Goal: Task Accomplishment & Management: Complete application form

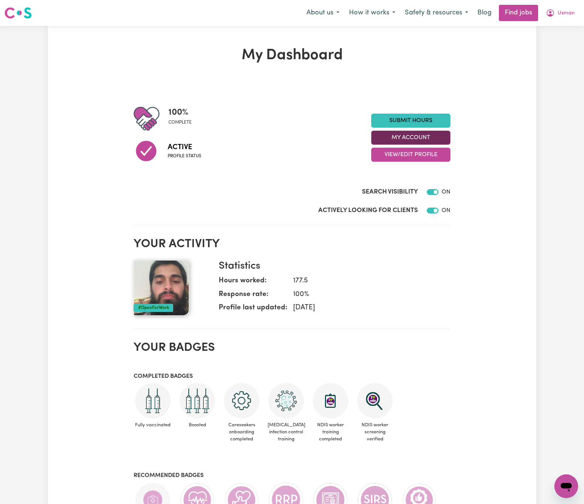
click at [447, 137] on button "My Account" at bounding box center [410, 138] width 79 height 14
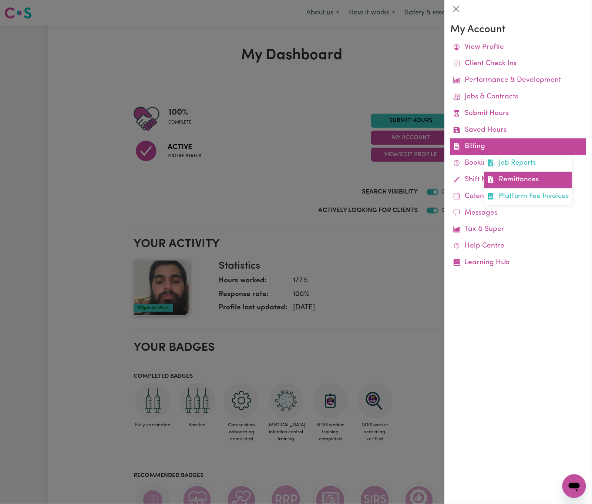
click at [529, 175] on link "Remittances" at bounding box center [528, 180] width 88 height 17
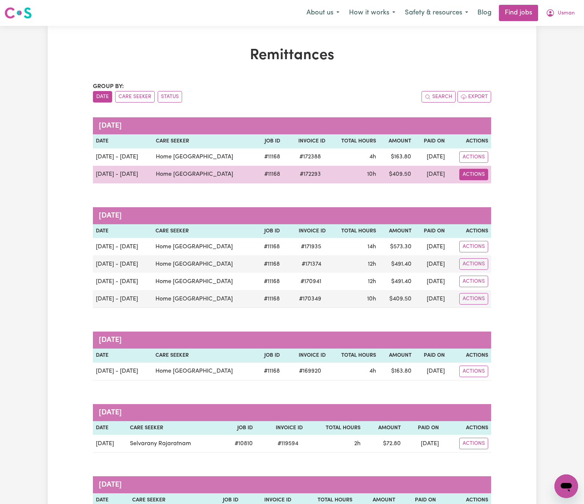
click at [482, 177] on button "Actions" at bounding box center [473, 174] width 29 height 11
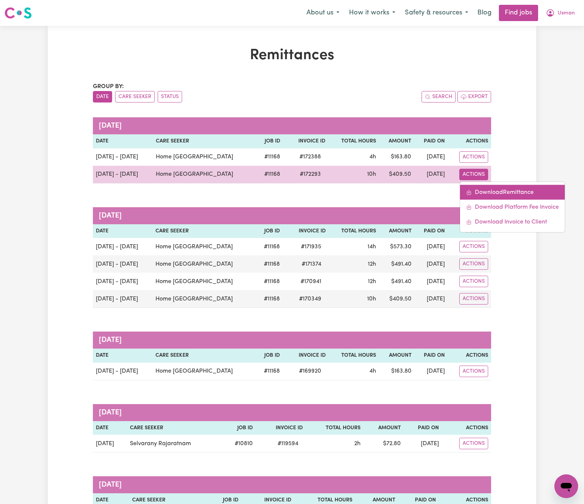
click at [495, 194] on link "Download Remittance" at bounding box center [512, 192] width 105 height 15
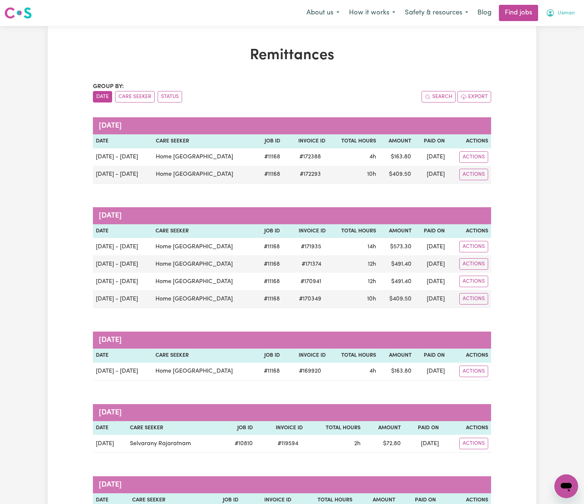
click at [571, 12] on span "Usman" at bounding box center [565, 13] width 17 height 8
click at [569, 38] on link "My Dashboard" at bounding box center [549, 43] width 58 height 14
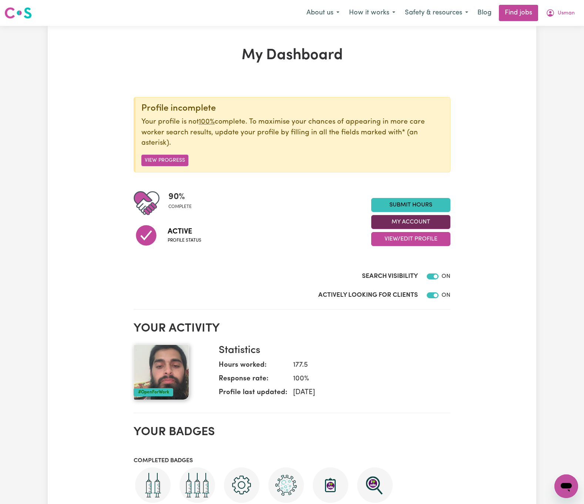
click at [436, 222] on button "My Account" at bounding box center [410, 222] width 79 height 14
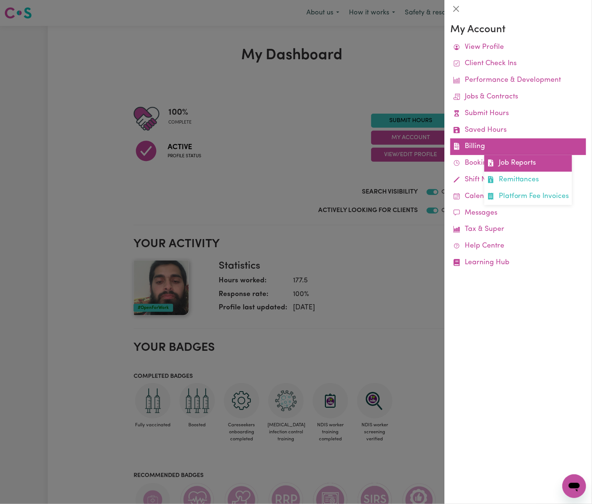
click at [507, 163] on link "Job Reports" at bounding box center [528, 163] width 88 height 17
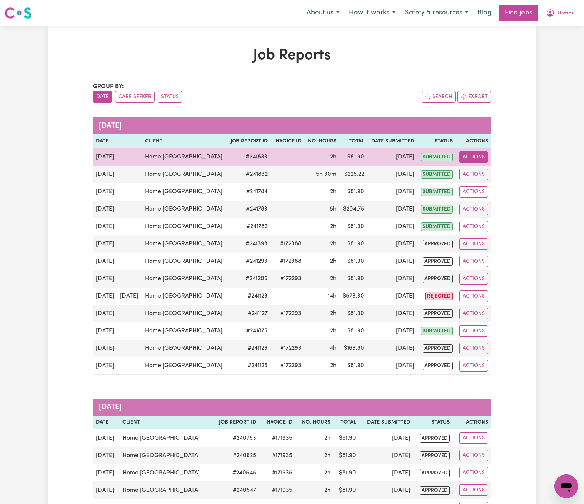
click at [485, 158] on button "Actions" at bounding box center [473, 156] width 29 height 11
click at [483, 173] on link "View Job Report" at bounding box center [491, 174] width 63 height 15
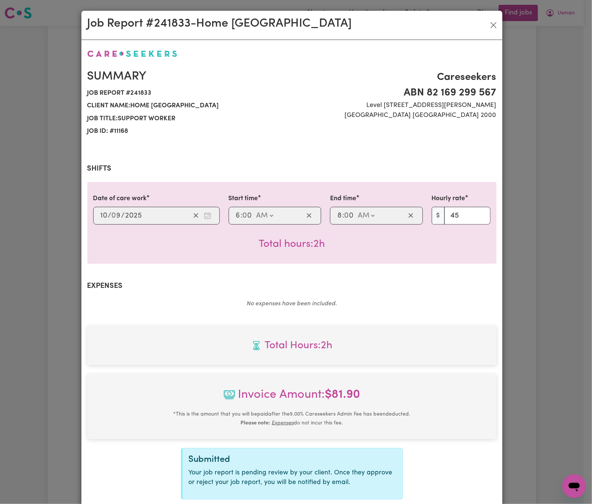
select select "45-Weekday"
click at [490, 22] on button "Close" at bounding box center [493, 25] width 12 height 12
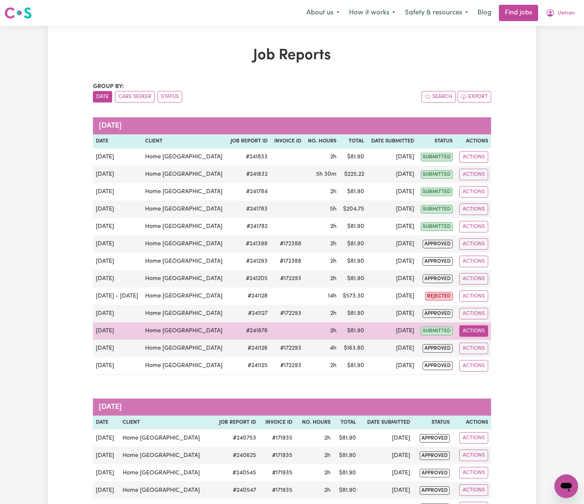
click at [479, 337] on button "Actions" at bounding box center [473, 330] width 29 height 11
click at [492, 351] on link "View Job Report" at bounding box center [491, 348] width 63 height 15
select select "pm"
select select "45-Weekday"
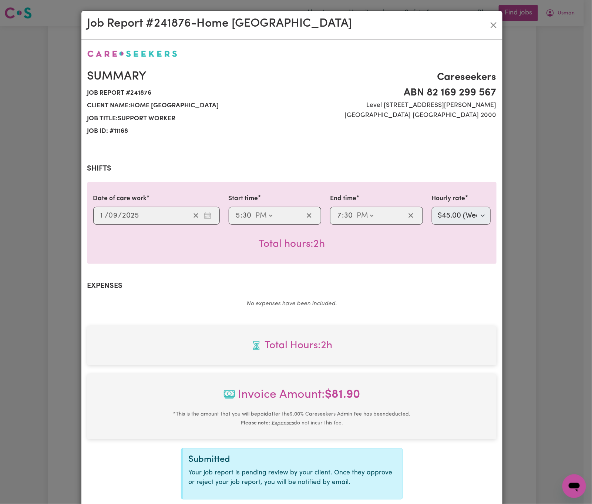
click at [497, 19] on div "Job Report # 241876 - Home Caring Hills District" at bounding box center [291, 25] width 421 height 29
click at [494, 22] on button "Close" at bounding box center [493, 25] width 12 height 12
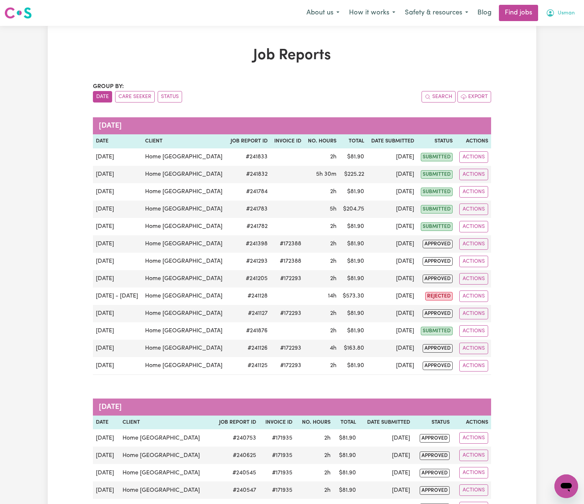
click at [574, 17] on span "Usman" at bounding box center [565, 13] width 17 height 8
click at [567, 44] on link "My Dashboard" at bounding box center [549, 43] width 58 height 14
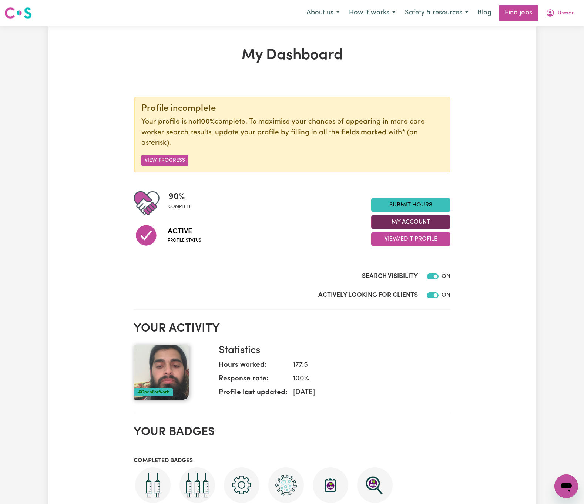
click at [422, 226] on button "My Account" at bounding box center [410, 222] width 79 height 14
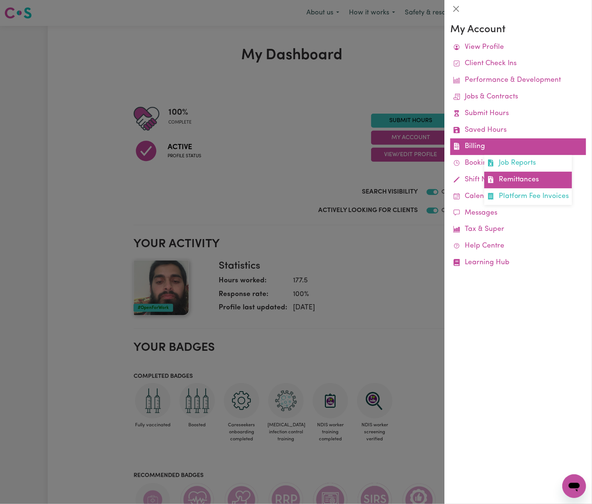
click at [511, 175] on link "Remittances" at bounding box center [528, 180] width 88 height 17
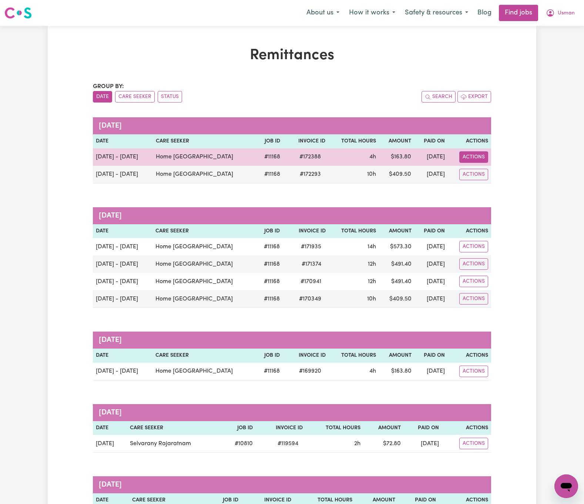
click at [472, 158] on button "Actions" at bounding box center [473, 156] width 29 height 11
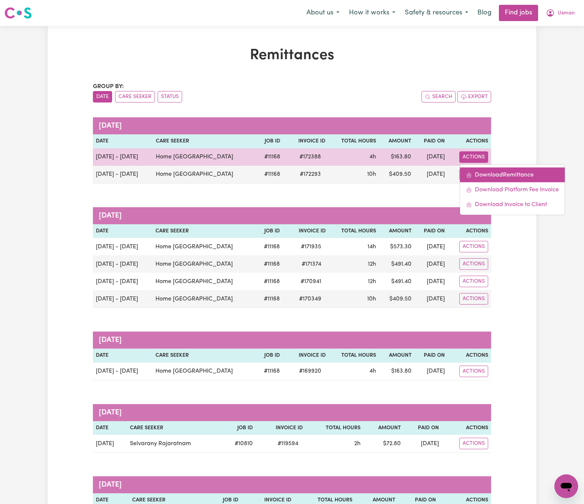
click at [486, 176] on link "Download Remittance" at bounding box center [512, 174] width 105 height 15
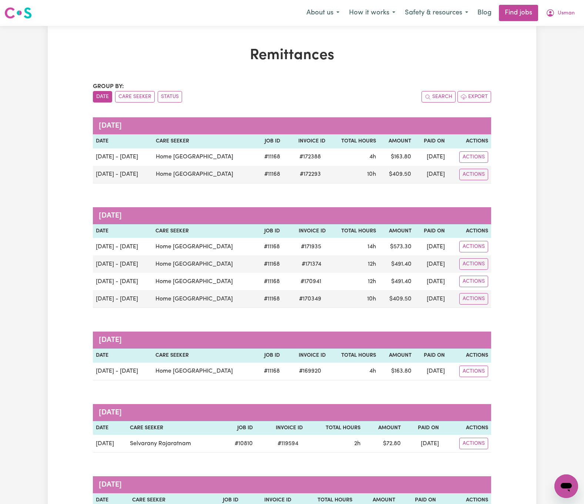
click at [168, 50] on h1 "Remittances" at bounding box center [292, 56] width 398 height 18
click at [569, 9] on span "Usman" at bounding box center [565, 13] width 17 height 8
click at [569, 40] on link "My Dashboard" at bounding box center [549, 43] width 58 height 14
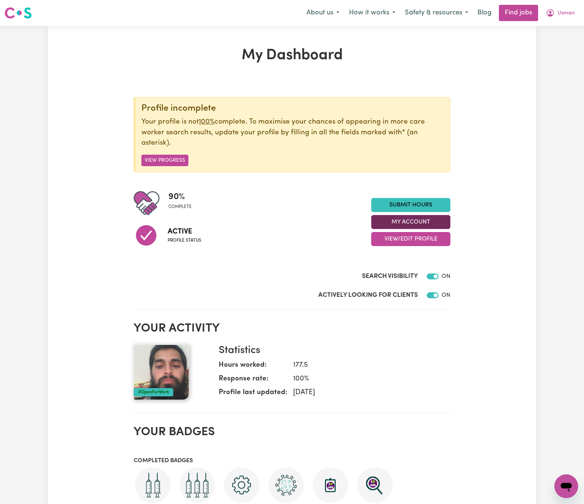
click at [443, 225] on button "My Account" at bounding box center [410, 222] width 79 height 14
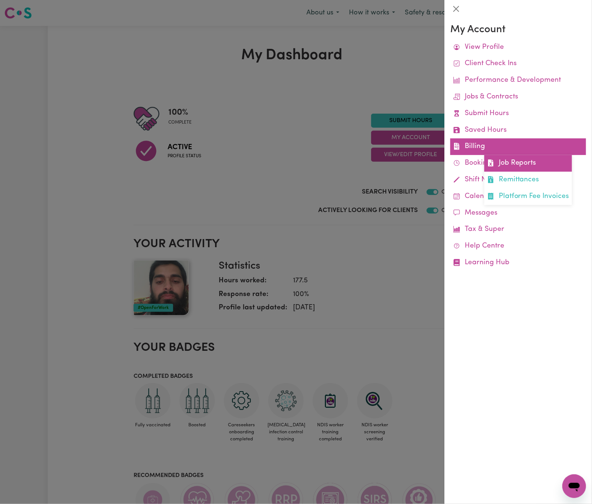
click at [503, 163] on link "Job Reports" at bounding box center [528, 163] width 88 height 17
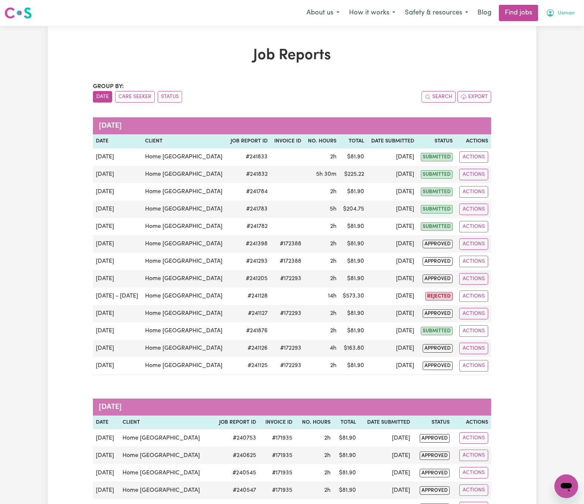
drag, startPoint x: 569, startPoint y: 10, endPoint x: 570, endPoint y: 16, distance: 5.6
click at [570, 10] on span "Usman" at bounding box center [565, 13] width 17 height 8
click at [570, 38] on link "My Dashboard" at bounding box center [549, 43] width 58 height 14
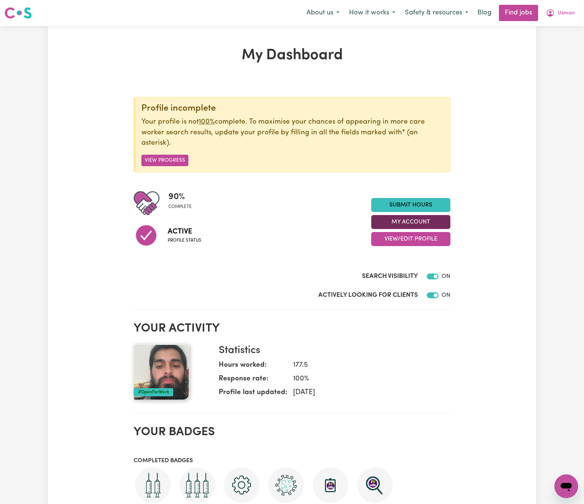
click at [422, 224] on button "My Account" at bounding box center [410, 222] width 79 height 14
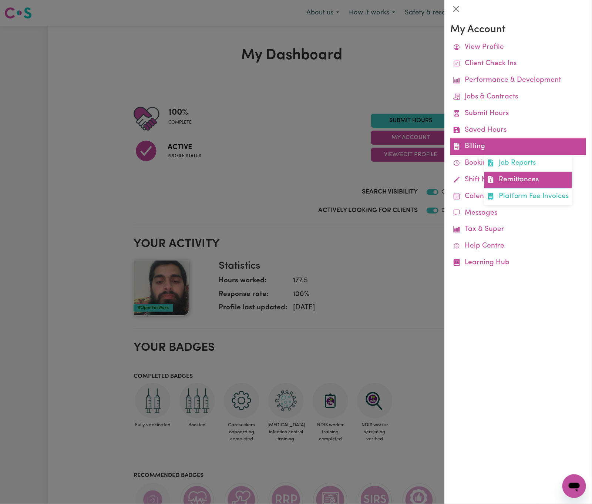
click at [509, 173] on link "Remittances" at bounding box center [528, 180] width 88 height 17
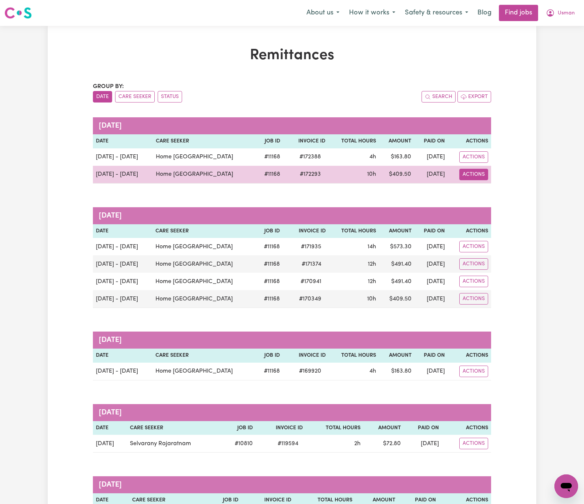
click at [482, 171] on button "Actions" at bounding box center [473, 174] width 29 height 11
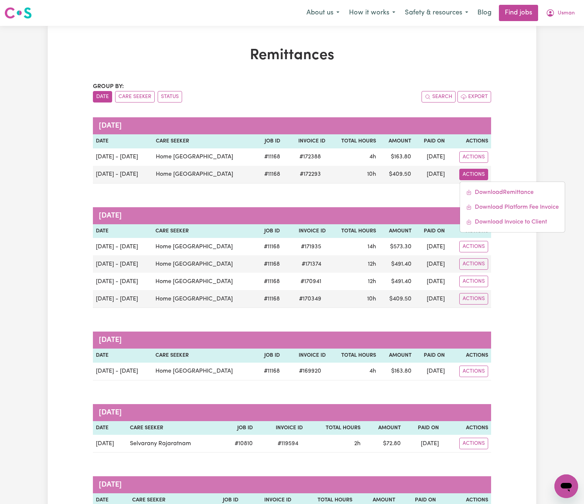
click at [570, 12] on span "Usman" at bounding box center [565, 13] width 17 height 8
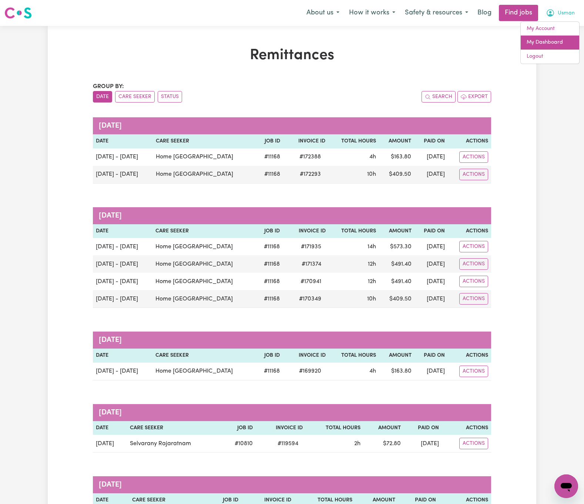
click at [563, 42] on link "My Dashboard" at bounding box center [549, 43] width 58 height 14
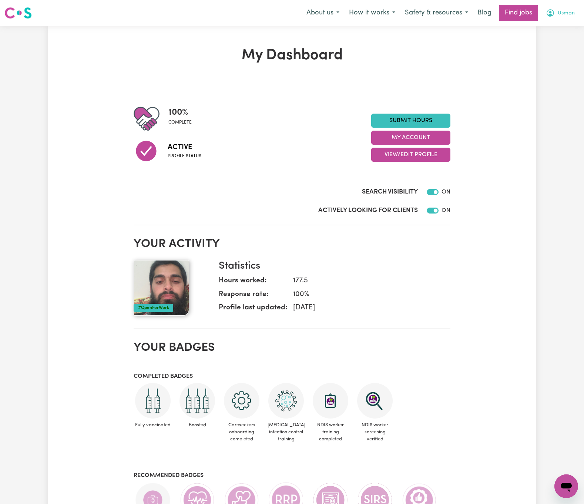
click at [570, 12] on span "Usman" at bounding box center [565, 13] width 17 height 8
click at [312, 89] on section "100 % complete Active Profile status Submit Hours My Account View/Edit Profile …" at bounding box center [292, 153] width 317 height 143
click at [392, 75] on div "My Dashboard 100 % complete Active Profile status Submit Hours My Account View/…" at bounding box center [291, 363] width 325 height 633
click at [419, 67] on div "My Dashboard 100 % complete Active Profile status Submit Hours My Account View/…" at bounding box center [291, 363] width 325 height 633
click at [445, 137] on button "My Account" at bounding box center [410, 138] width 79 height 14
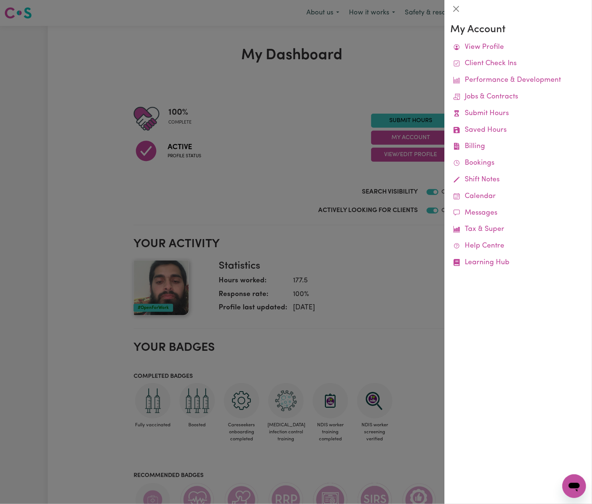
click at [398, 89] on div at bounding box center [296, 252] width 592 height 504
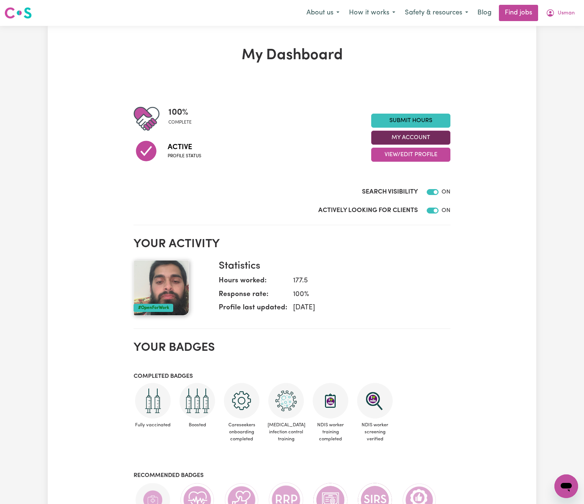
click at [429, 135] on button "My Account" at bounding box center [410, 138] width 79 height 14
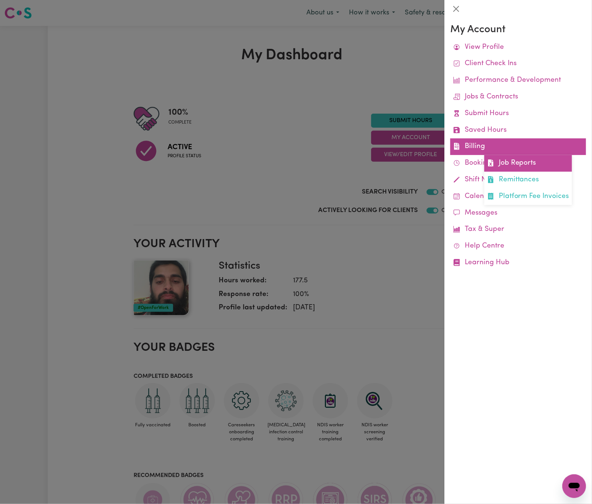
click at [552, 163] on link "Job Reports" at bounding box center [528, 163] width 88 height 17
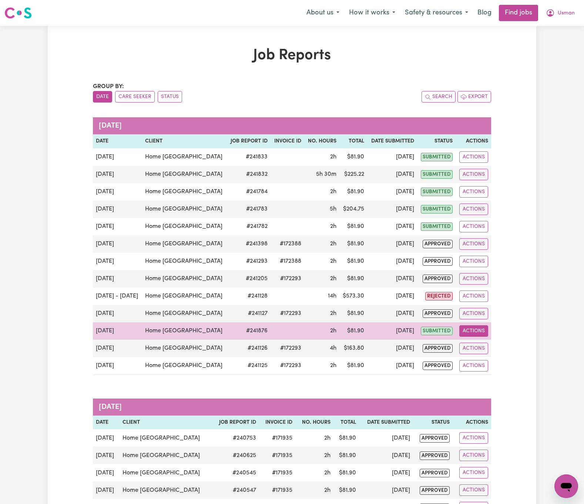
click at [482, 332] on button "Actions" at bounding box center [473, 330] width 29 height 11
click at [477, 349] on link "View Job Report" at bounding box center [491, 348] width 63 height 15
select select "pm"
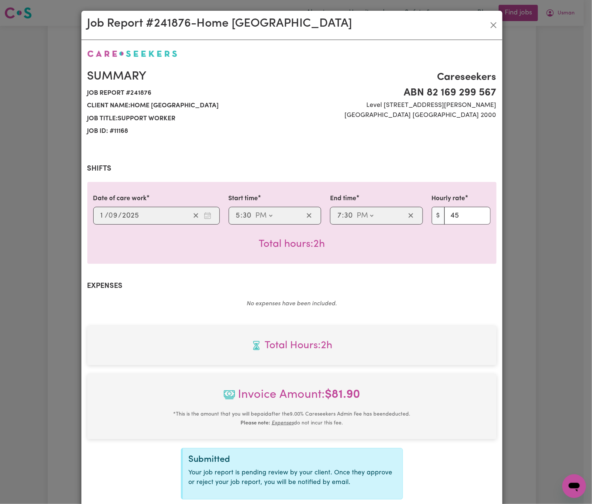
select select "45-Weekday"
click at [489, 27] on button "Close" at bounding box center [493, 25] width 12 height 12
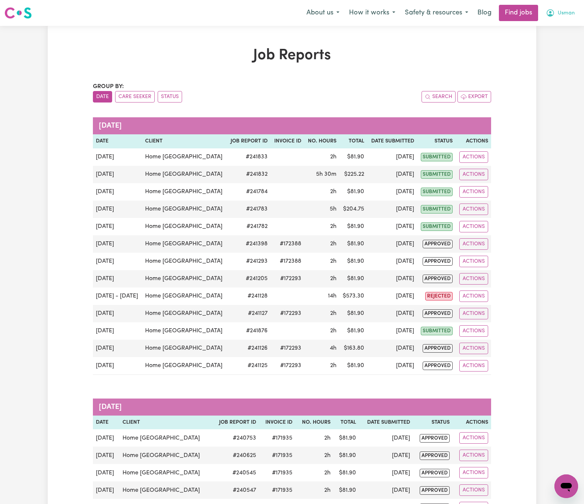
click at [563, 10] on span "Usman" at bounding box center [565, 13] width 17 height 8
click at [565, 36] on link "My Dashboard" at bounding box center [549, 43] width 58 height 14
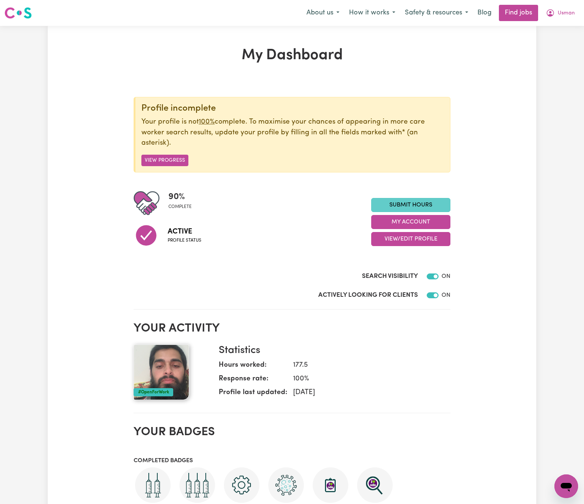
click at [433, 205] on link "Submit Hours" at bounding box center [410, 205] width 79 height 14
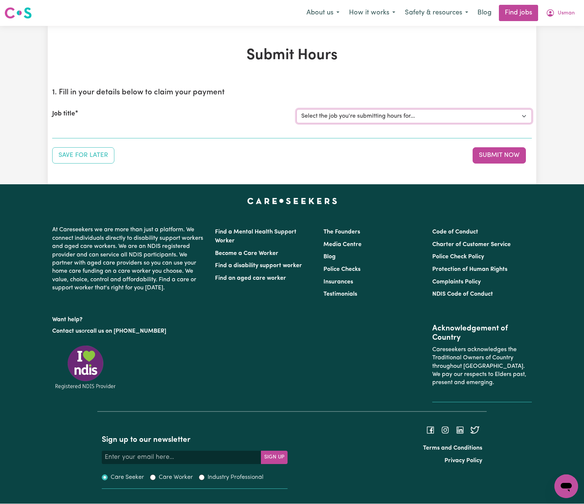
click at [415, 114] on select "Select the job you're submitting hours for... [Home Caring Hills District] Supp…" at bounding box center [413, 116] width 235 height 14
select select "11168"
click at [296, 109] on select "Select the job you're submitting hours for... [Home Caring Hills District] Supp…" at bounding box center [413, 116] width 235 height 14
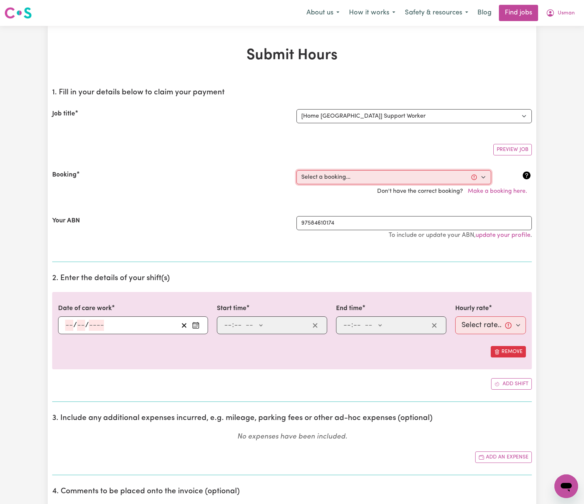
click at [357, 179] on select "Select a booking... Fri, August 15, 2025 - 06:00am to 08:00am (RECURRING) Fri, …" at bounding box center [393, 177] width 195 height 14
click at [179, 215] on div "Your ABN 97584610174 To include or update your ABN, update your profile ." at bounding box center [291, 231] width 479 height 48
click at [194, 327] on icon "Enter the date of care work" at bounding box center [195, 324] width 7 height 7
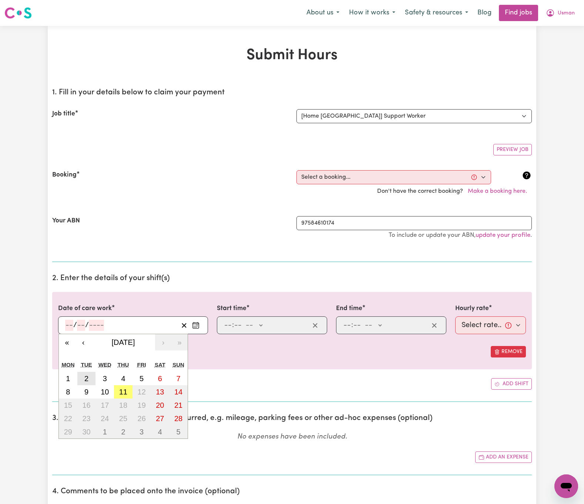
click at [93, 378] on button "2" at bounding box center [86, 378] width 18 height 13
type input "[DATE]"
type input "2"
type input "9"
type input "2025"
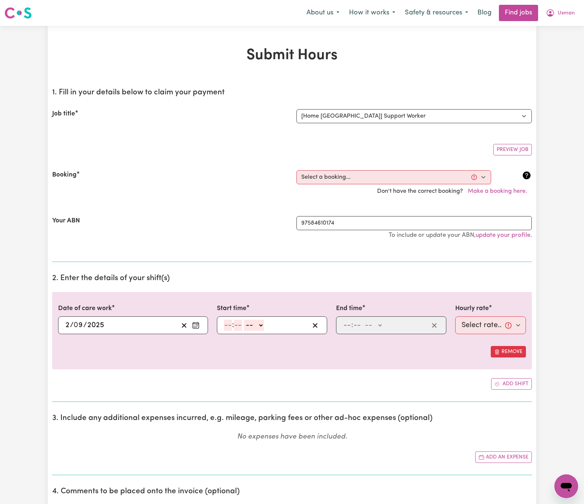
click at [231, 325] on input "number" at bounding box center [228, 325] width 8 height 11
type input "3"
click at [238, 327] on input "number" at bounding box center [234, 325] width 8 height 11
type input "30"
click at [254, 327] on select "-- AM PM" at bounding box center [252, 325] width 20 height 11
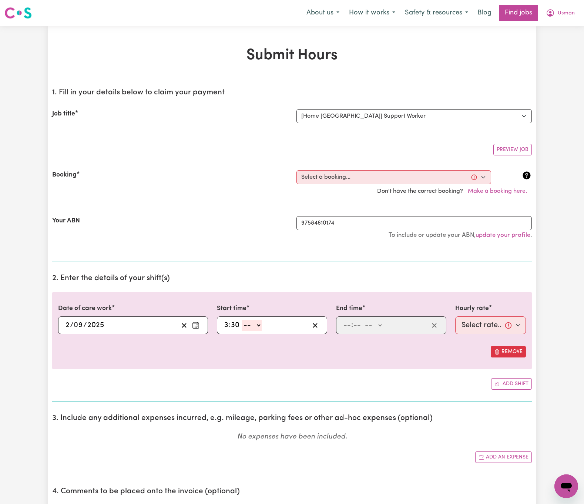
select select "pm"
click at [242, 321] on select "-- AM PM" at bounding box center [252, 325] width 20 height 11
type input "15:30"
click at [348, 330] on input "number" at bounding box center [347, 325] width 8 height 11
type input "5"
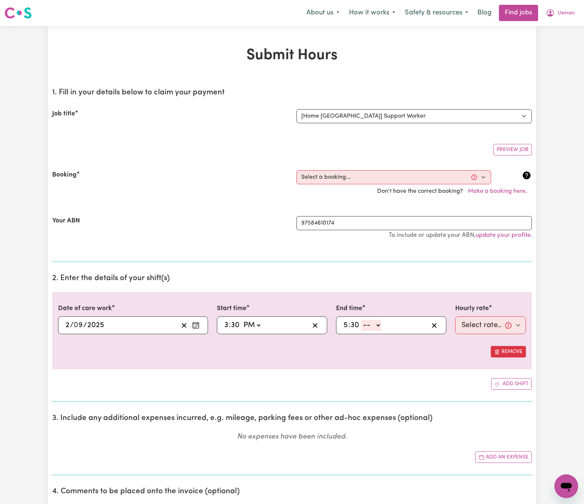
type input "30"
click at [368, 330] on select "-- AM PM" at bounding box center [371, 325] width 20 height 11
select select "pm"
click at [361, 321] on select "-- AM PM" at bounding box center [371, 325] width 20 height 11
type input "17:30"
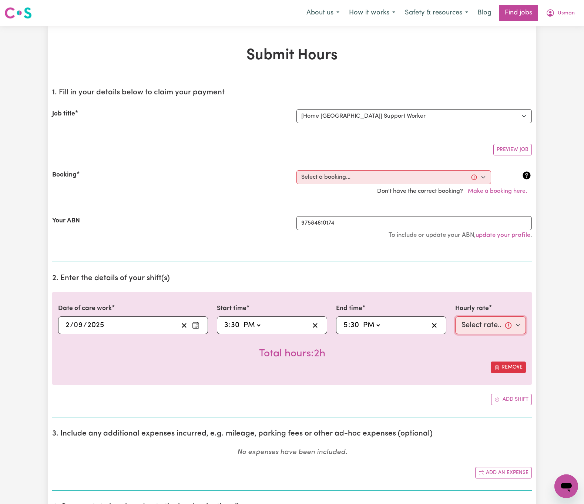
click at [505, 324] on select "Select rate... $45.00 (Weekday)" at bounding box center [490, 325] width 71 height 18
select select "45-Weekday"
click at [455, 318] on select "Select rate... $45.00 (Weekday)" at bounding box center [490, 325] width 71 height 18
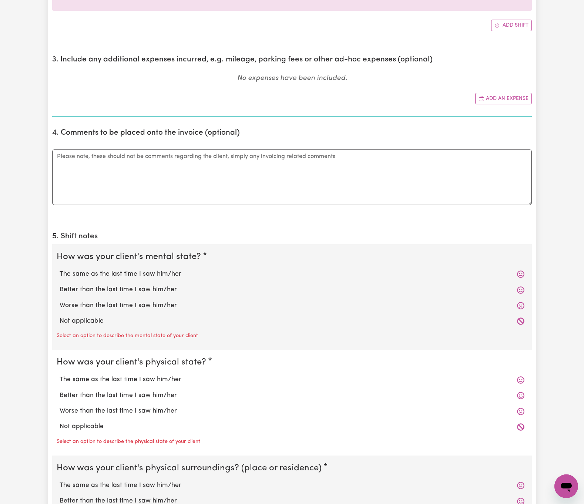
scroll to position [444, 0]
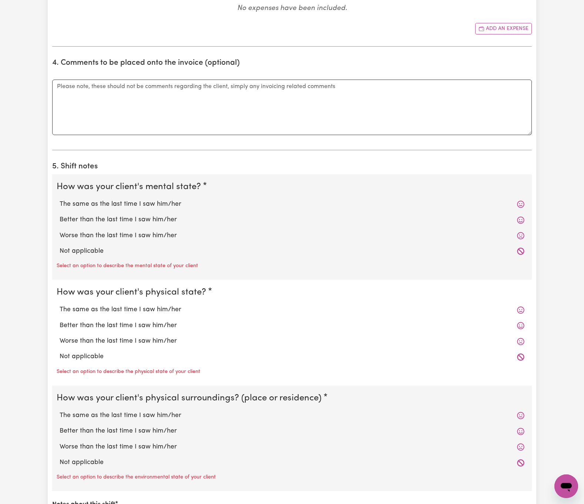
click at [168, 204] on label "The same as the last time I saw him/her" at bounding box center [292, 204] width 465 height 10
click at [60, 199] on input "The same as the last time I saw him/her" at bounding box center [59, 199] width 0 height 0
radio input "true"
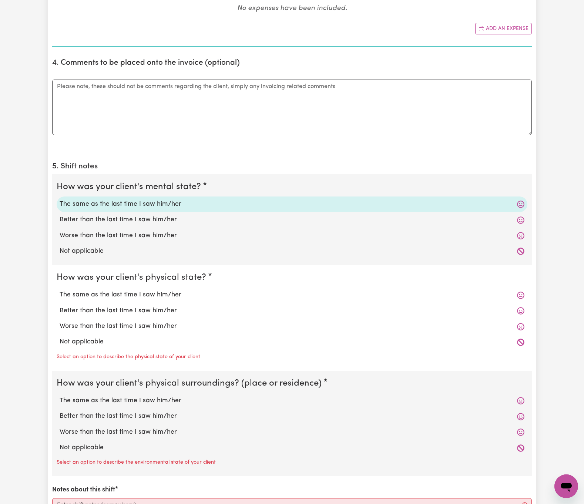
drag, startPoint x: 159, startPoint y: 301, endPoint x: 162, endPoint y: 321, distance: 20.6
click at [160, 300] on label "The same as the last time I saw him/her" at bounding box center [292, 295] width 465 height 10
click at [60, 290] on input "The same as the last time I saw him/her" at bounding box center [59, 290] width 0 height 0
radio input "true"
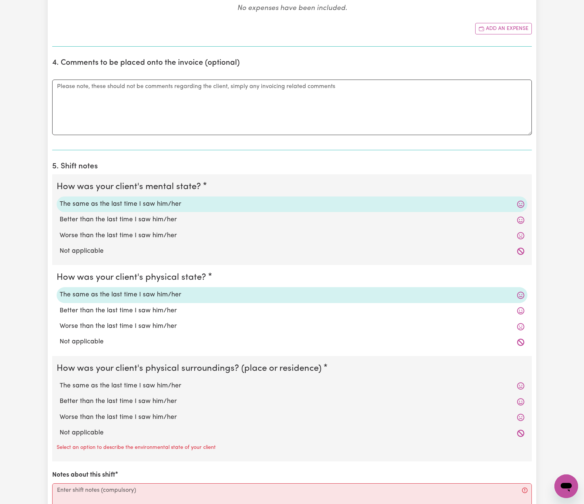
click at [164, 391] on label "The same as the last time I saw him/her" at bounding box center [292, 386] width 465 height 10
click at [60, 381] on input "The same as the last time I saw him/her" at bounding box center [59, 381] width 0 height 0
radio input "true"
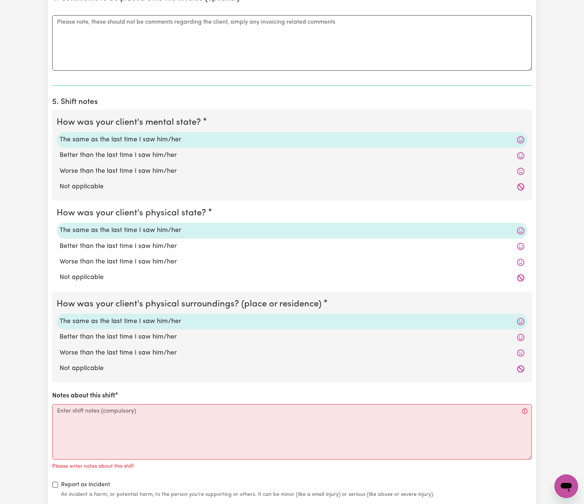
scroll to position [721, 0]
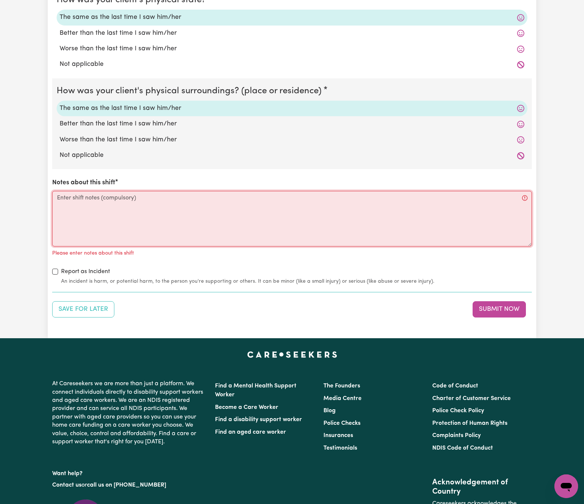
click at [199, 231] on textarea "Notes about this shift" at bounding box center [291, 218] width 479 height 55
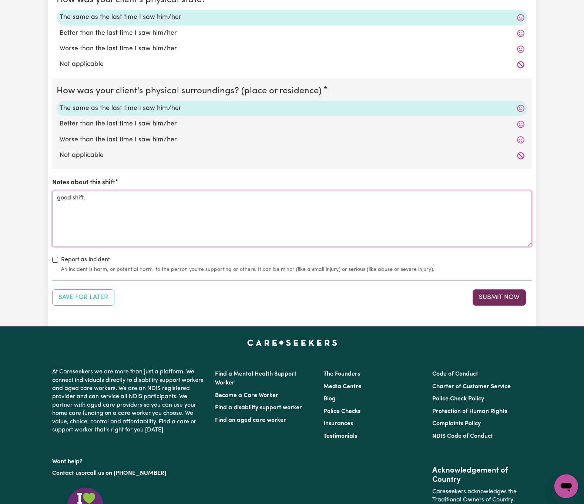
type textarea "good shift."
click at [487, 302] on button "Submit Now" at bounding box center [498, 297] width 53 height 16
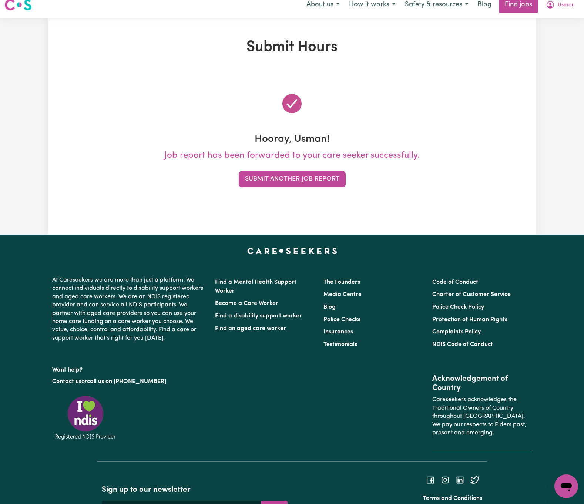
scroll to position [0, 0]
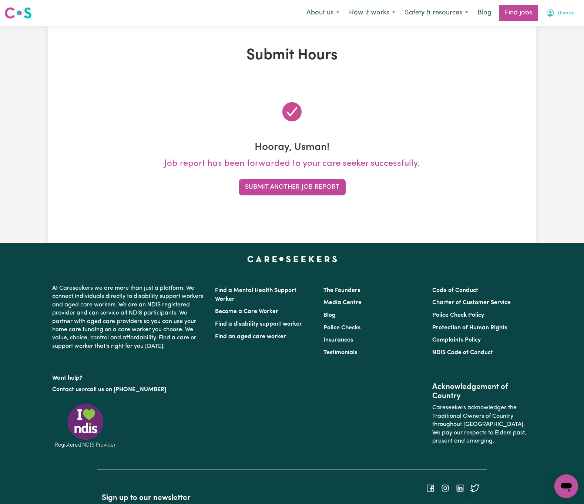
click at [557, 7] on button "Usman" at bounding box center [560, 13] width 38 height 16
click at [560, 43] on link "My Dashboard" at bounding box center [549, 43] width 58 height 14
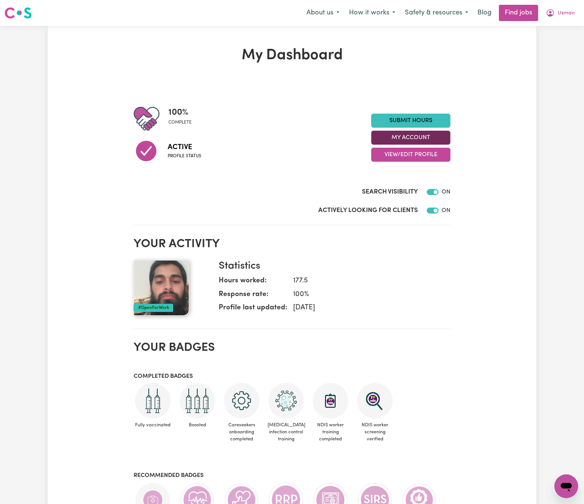
click at [431, 135] on button "My Account" at bounding box center [410, 138] width 79 height 14
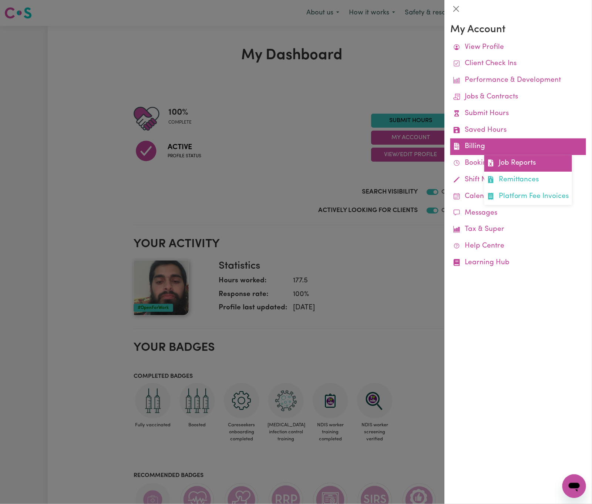
click at [502, 165] on link "Job Reports" at bounding box center [528, 163] width 88 height 17
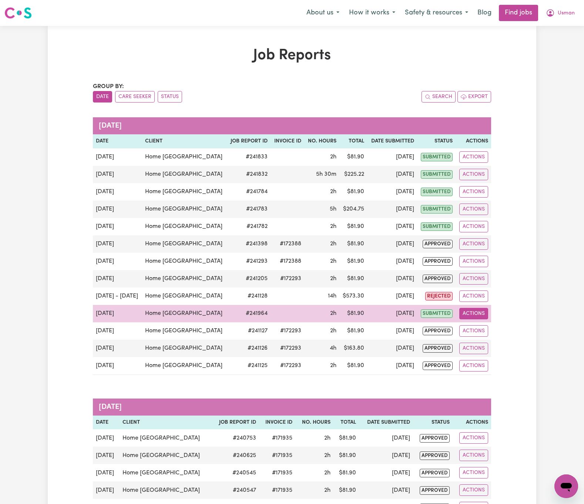
click at [472, 318] on button "Actions" at bounding box center [473, 313] width 29 height 11
click at [495, 332] on link "View Job Report" at bounding box center [491, 331] width 63 height 15
select select "pm"
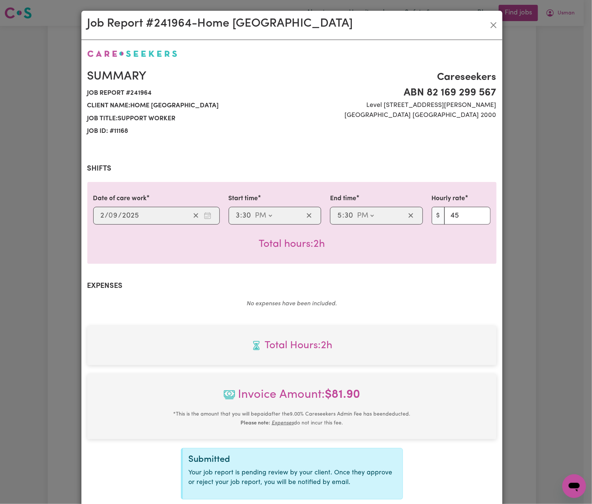
select select "45-Weekday"
click at [492, 24] on button "Close" at bounding box center [493, 25] width 12 height 12
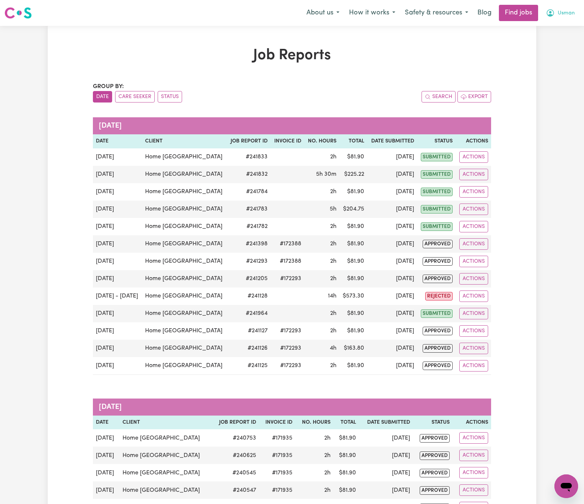
click at [566, 11] on span "Usman" at bounding box center [565, 13] width 17 height 8
click at [566, 54] on link "Logout" at bounding box center [549, 57] width 58 height 14
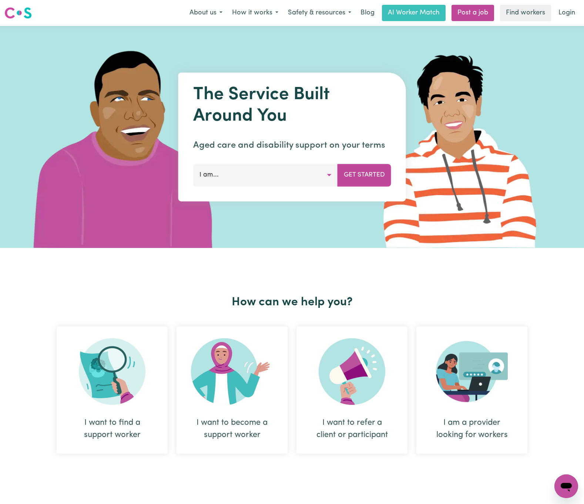
drag, startPoint x: 320, startPoint y: 48, endPoint x: 325, endPoint y: 48, distance: 5.5
click at [322, 48] on div at bounding box center [291, 137] width 555 height 222
click at [565, 10] on link "Login" at bounding box center [567, 13] width 26 height 16
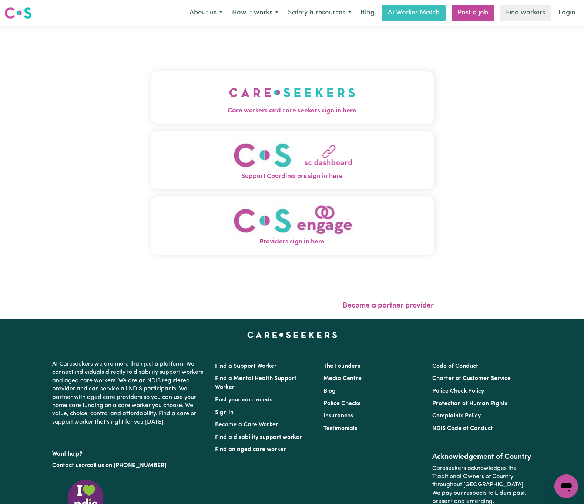
click at [264, 110] on span "Care workers and care seekers sign in here" at bounding box center [292, 111] width 283 height 10
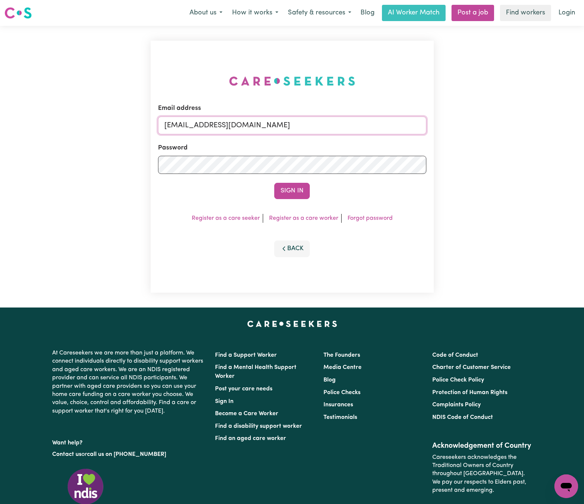
drag, startPoint x: 200, startPoint y: 124, endPoint x: 529, endPoint y: 135, distance: 329.4
click at [535, 128] on div "Email address [EMAIL_ADDRESS][DOMAIN_NAME] Password Sign In Register as a care …" at bounding box center [292, 166] width 584 height 281
paste input "[PERSON_NAME]"
click at [274, 183] on button "Sign In" at bounding box center [292, 191] width 36 height 16
drag, startPoint x: 200, startPoint y: 119, endPoint x: 300, endPoint y: 121, distance: 99.5
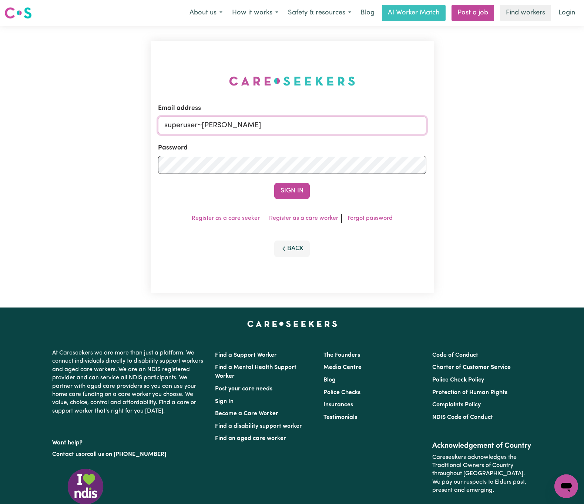
click at [297, 120] on input "superuser~[PERSON_NAME]" at bounding box center [292, 125] width 268 height 18
paste input "[EMAIL_ADDRESS][DOMAIN_NAME]"
type input "[EMAIL_ADDRESS][DOMAIN_NAME]"
click at [274, 183] on button "Sign In" at bounding box center [292, 191] width 36 height 16
